Goal: Contribute content: Add original content to the website for others to see

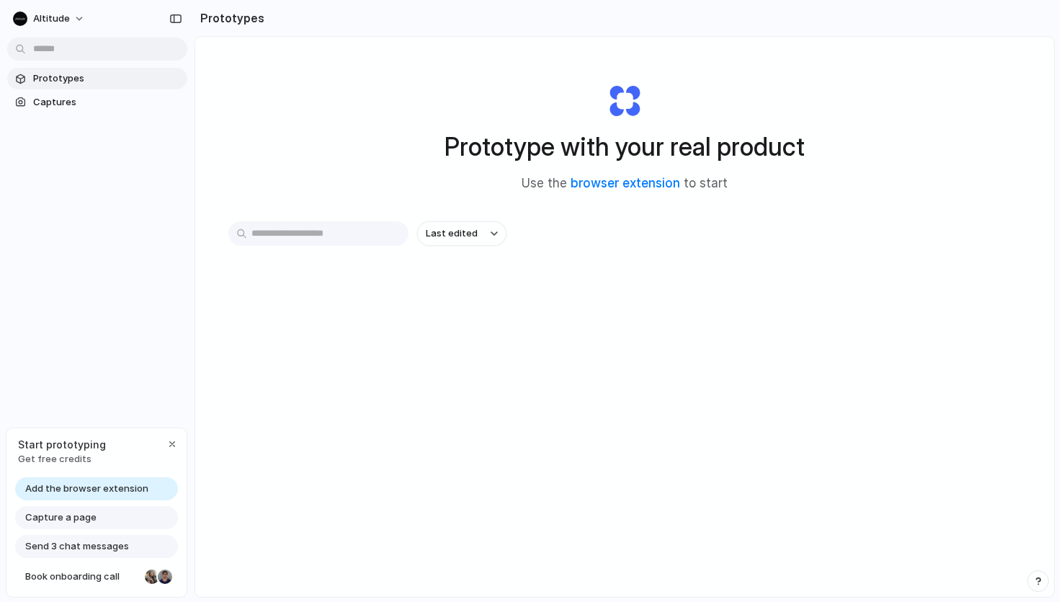
click at [138, 491] on span "Add the browser extension" at bounding box center [86, 488] width 123 height 14
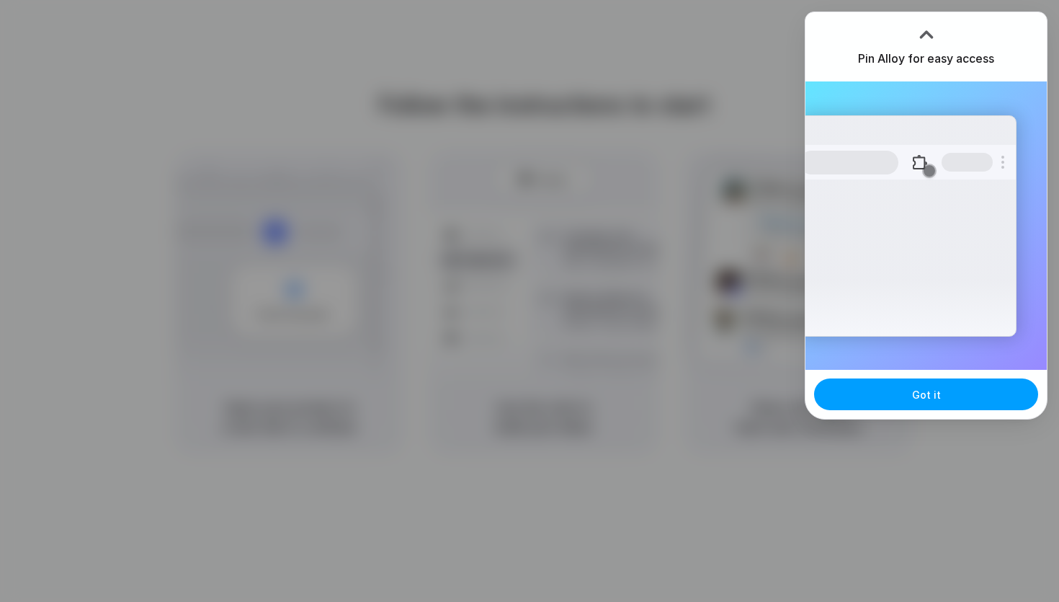
click at [939, 401] on button "Got it" at bounding box center [926, 394] width 224 height 32
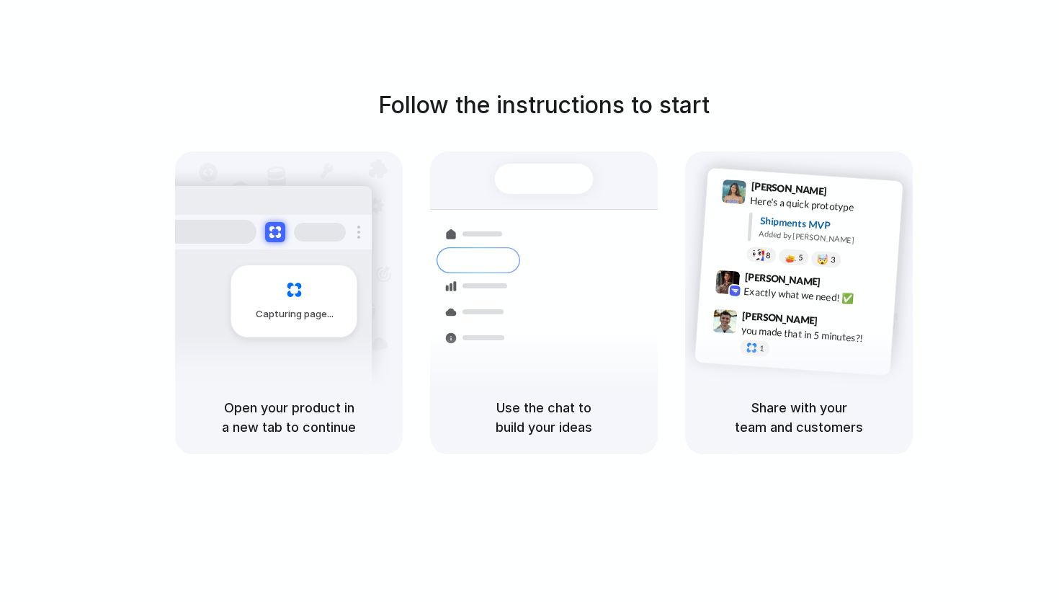
click at [1009, 178] on div "Follow the instructions to start Capturing page Open your product in a new tab …" at bounding box center [543, 271] width 1059 height 366
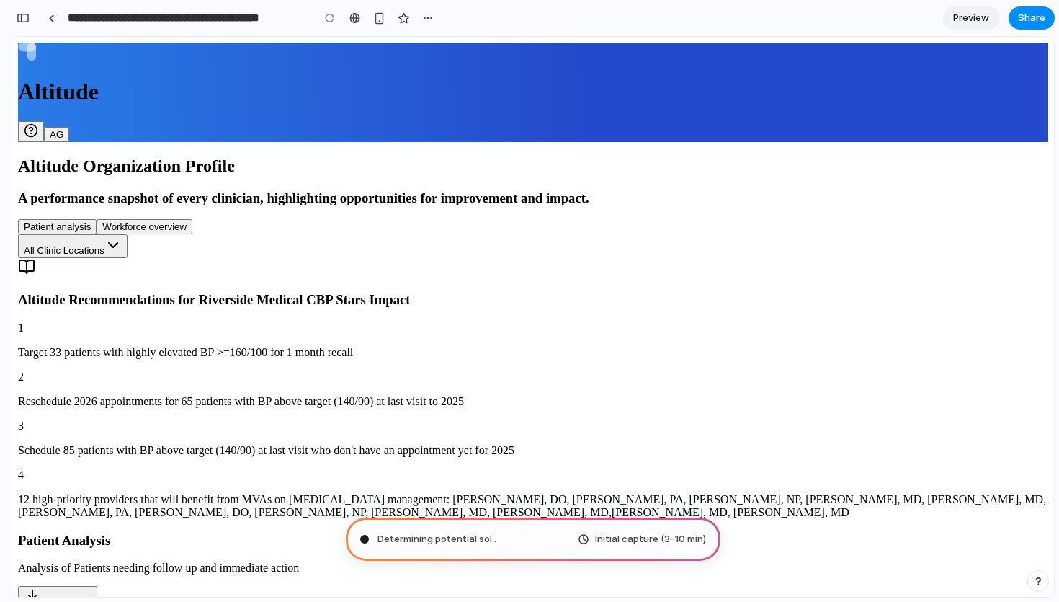
type input "**********"
